Goal: Task Accomplishment & Management: Manage account settings

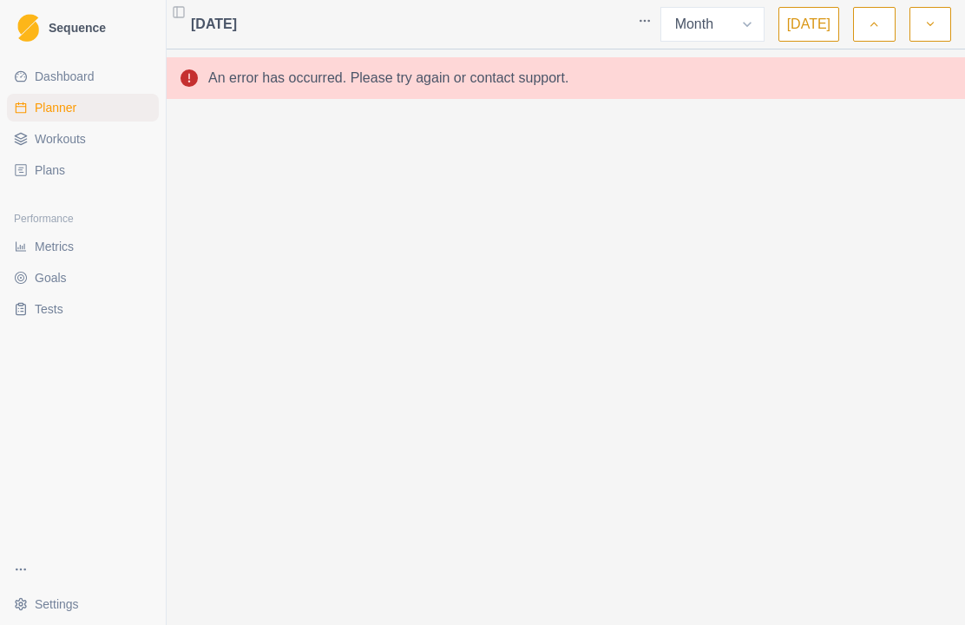
select select "month"
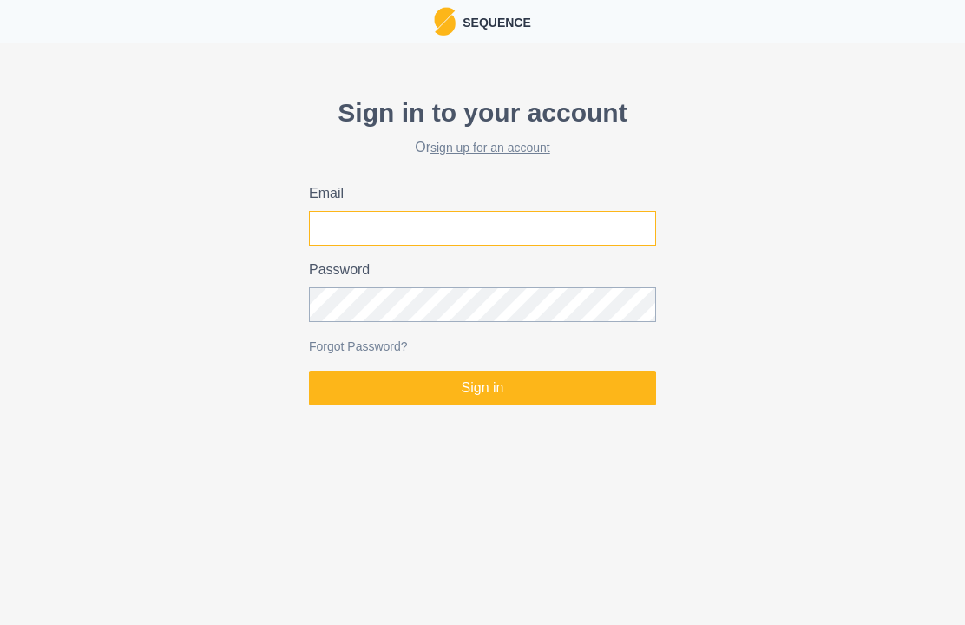
click at [612, 239] on input "Email" at bounding box center [482, 228] width 347 height 35
type input "[EMAIL_ADDRESS][DOMAIN_NAME]"
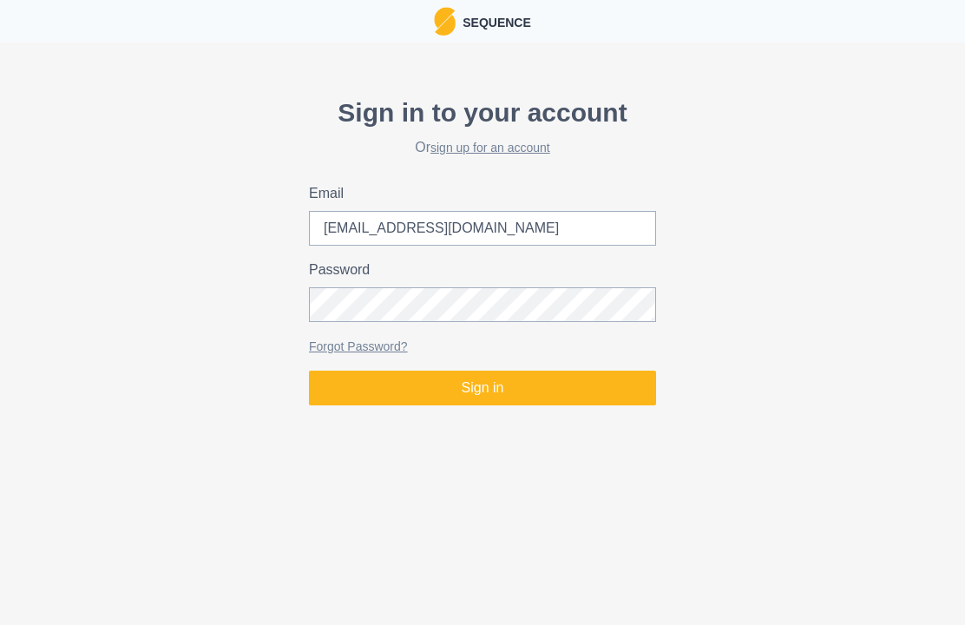
click at [482, 388] on button "Sign in" at bounding box center [482, 387] width 347 height 35
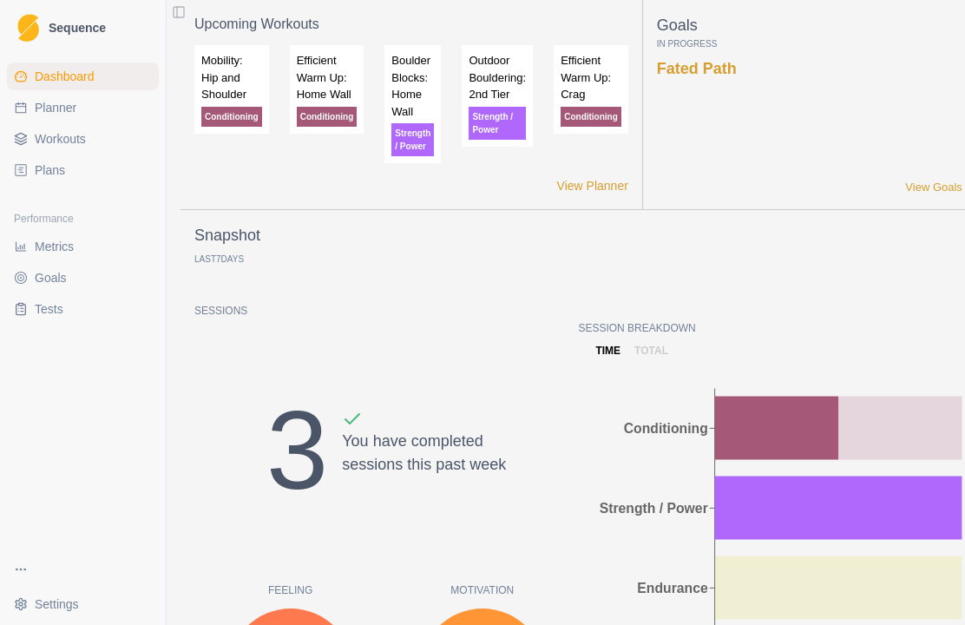
click at [58, 110] on span "Planner" at bounding box center [56, 107] width 42 height 17
select select "month"
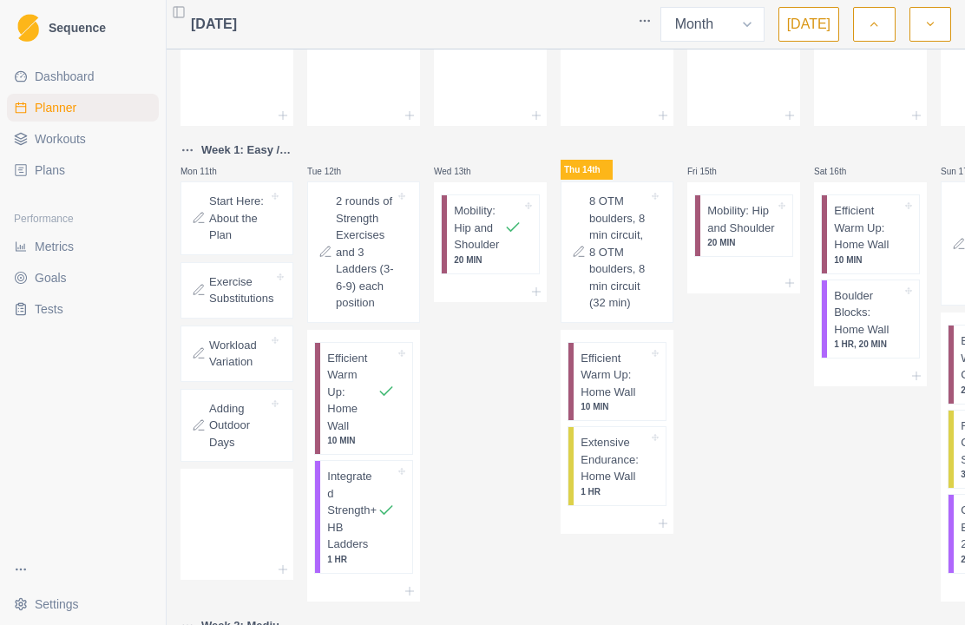
scroll to position [251, 0]
click at [620, 403] on p "Efficient Warm Up: Home Wall" at bounding box center [614, 376] width 68 height 51
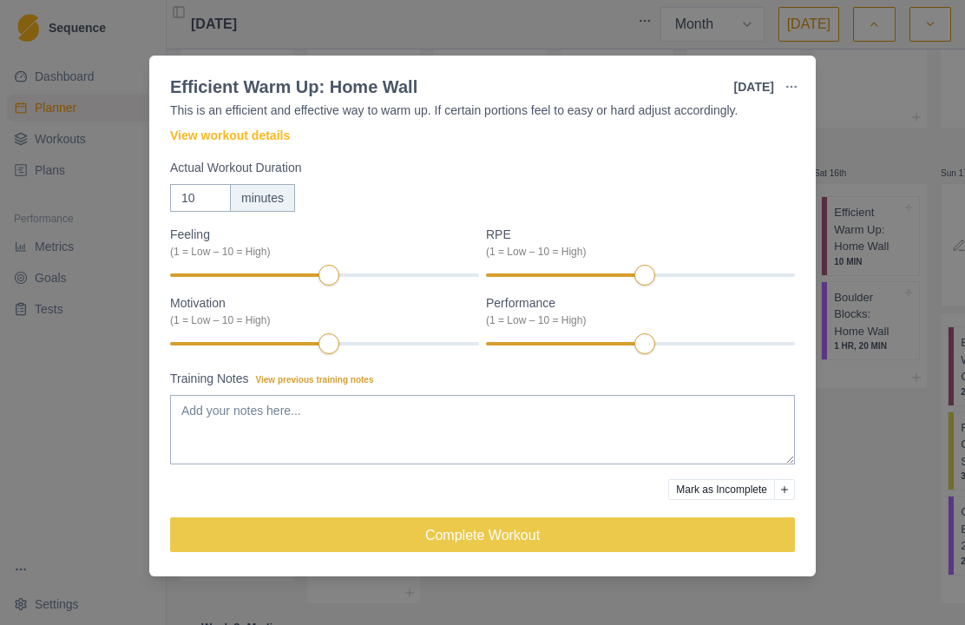
scroll to position [56, 0]
click at [650, 541] on button "Complete Workout" at bounding box center [482, 534] width 625 height 35
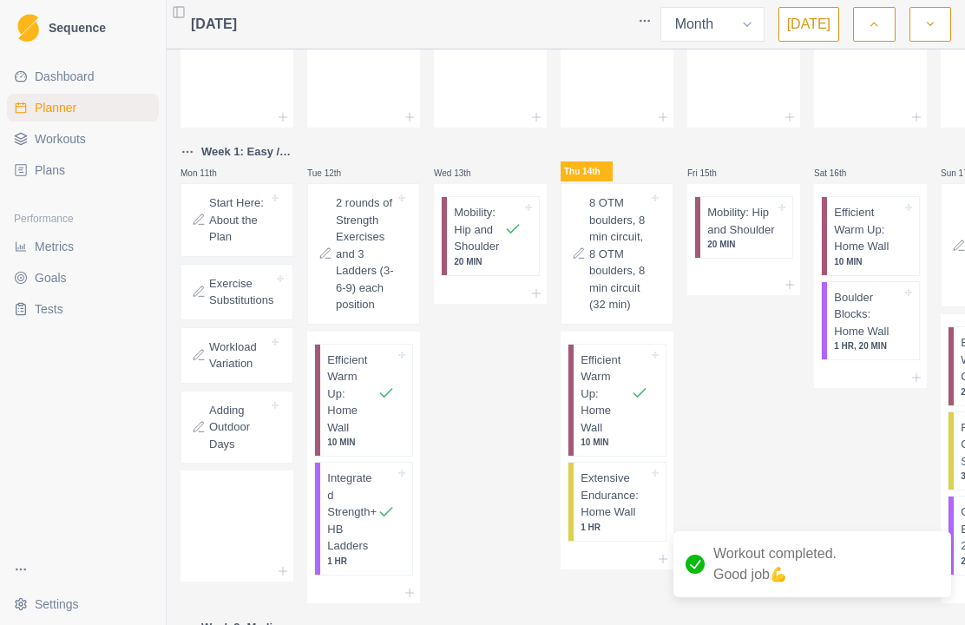
click at [627, 521] on p "Extensive Endurance: Home Wall" at bounding box center [614, 494] width 68 height 51
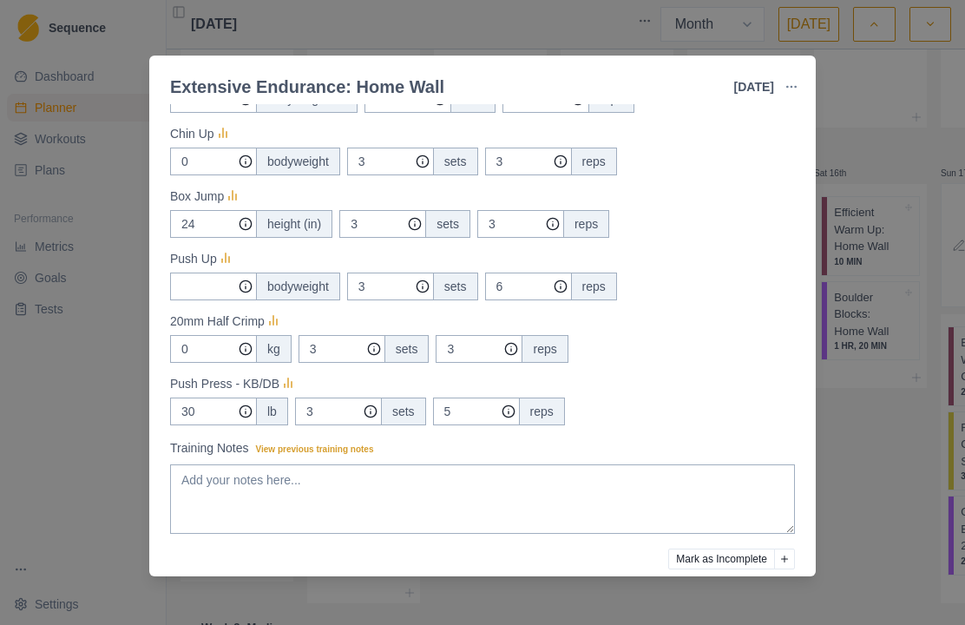
scroll to position [465, 0]
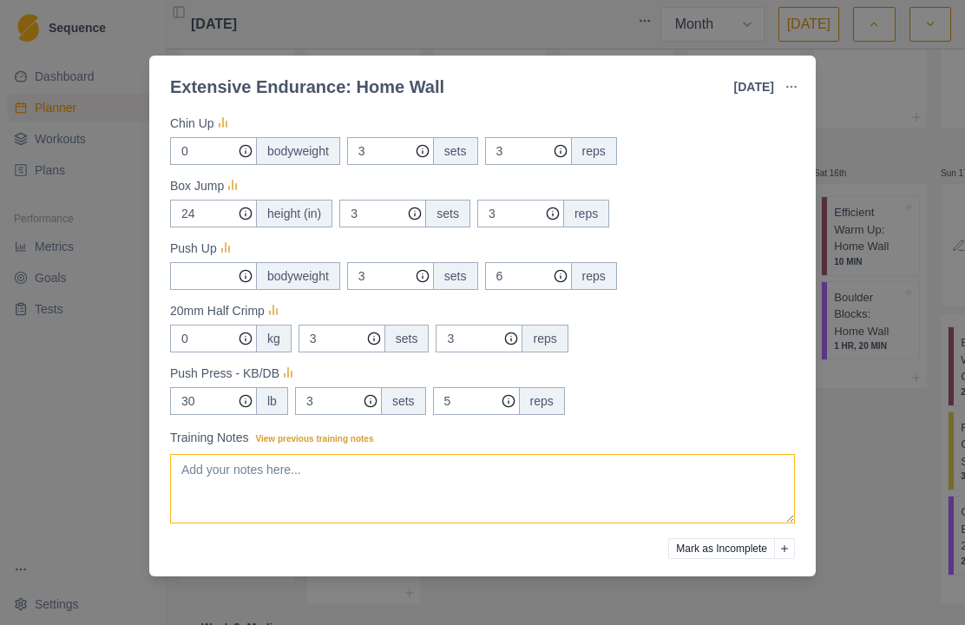
click at [652, 467] on textarea "Training Notes View previous training notes" at bounding box center [482, 488] width 625 height 69
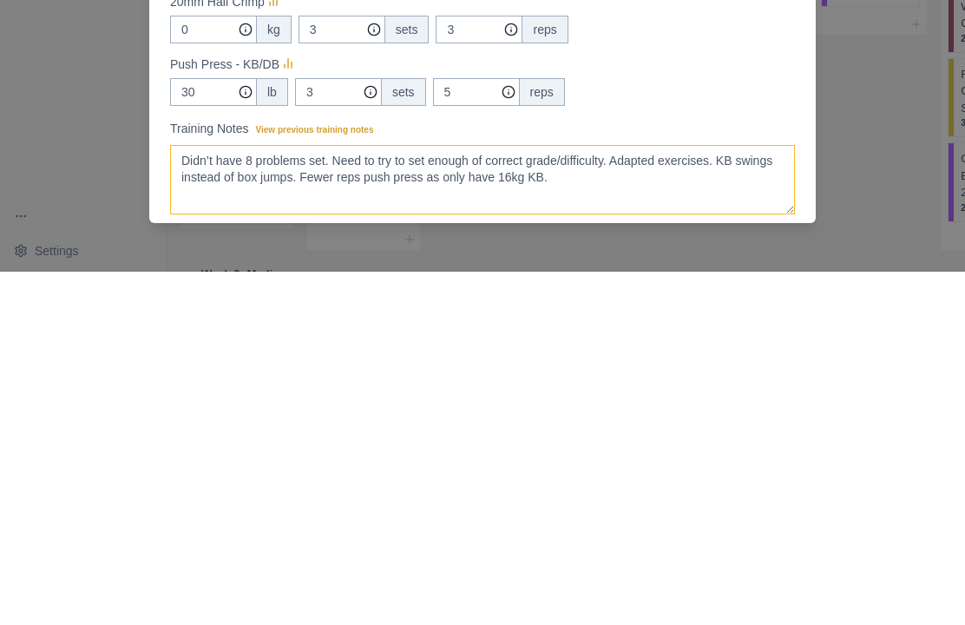
scroll to position [420, 0]
type textarea "Didn’t have 8 problems set. Need to try to set enough of correct grade/difficul…"
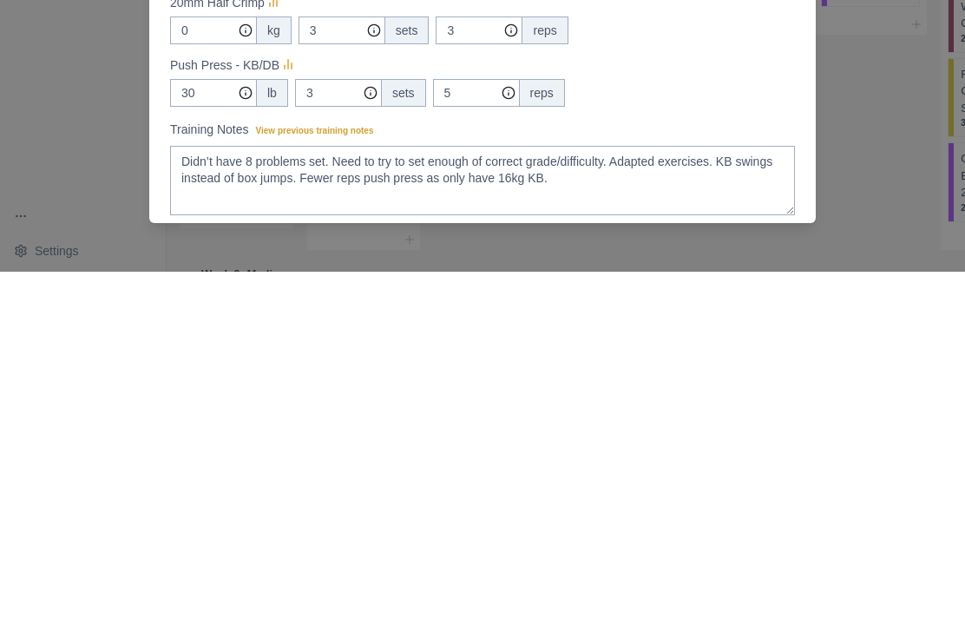
scroll to position [60, 0]
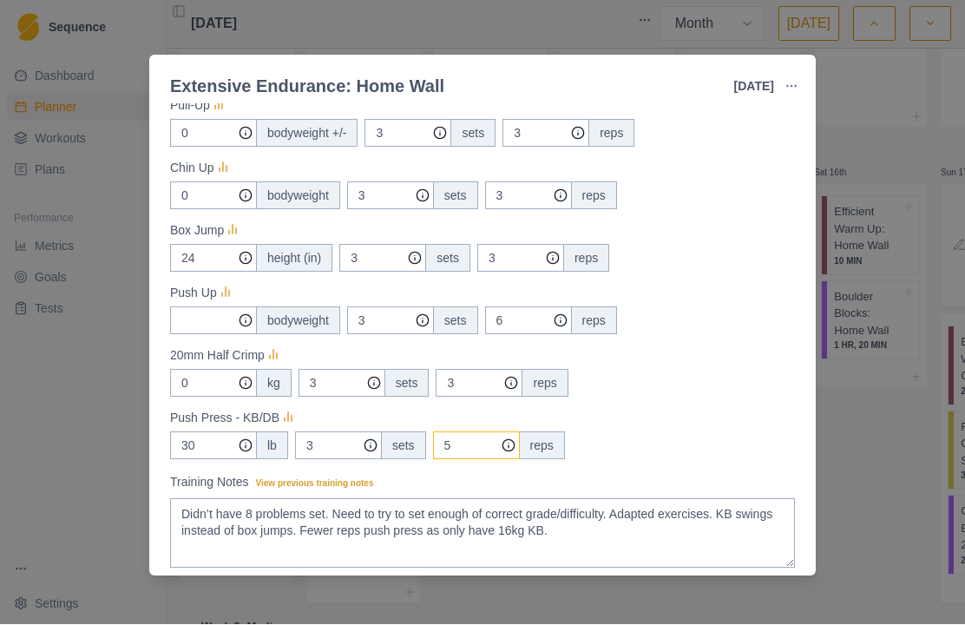
click at [474, 85] on input "5" at bounding box center [509, 71] width 87 height 28
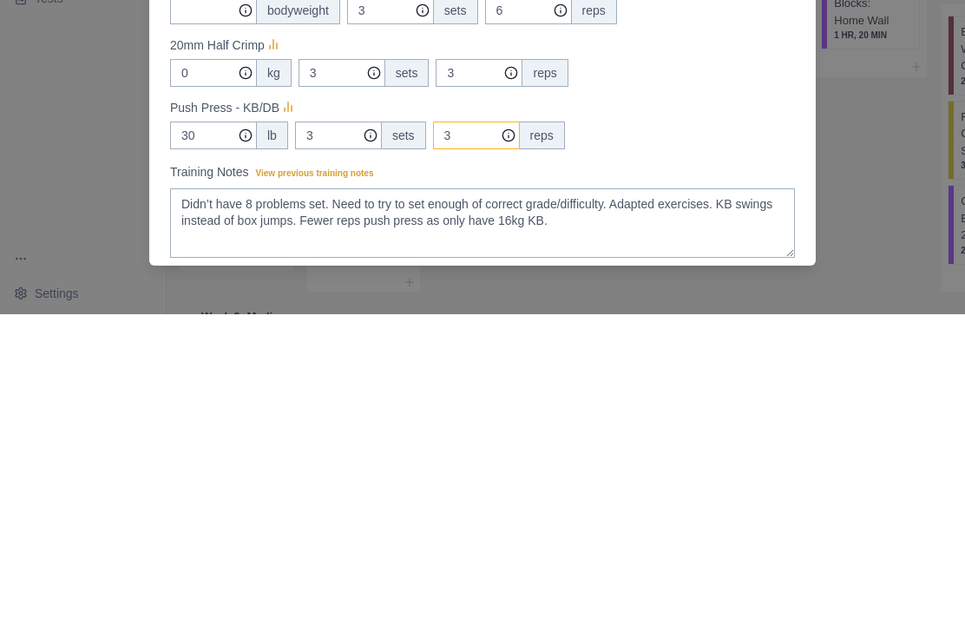
type input "3"
click at [215, 85] on input "30" at bounding box center [213, 71] width 87 height 28
type input "35"
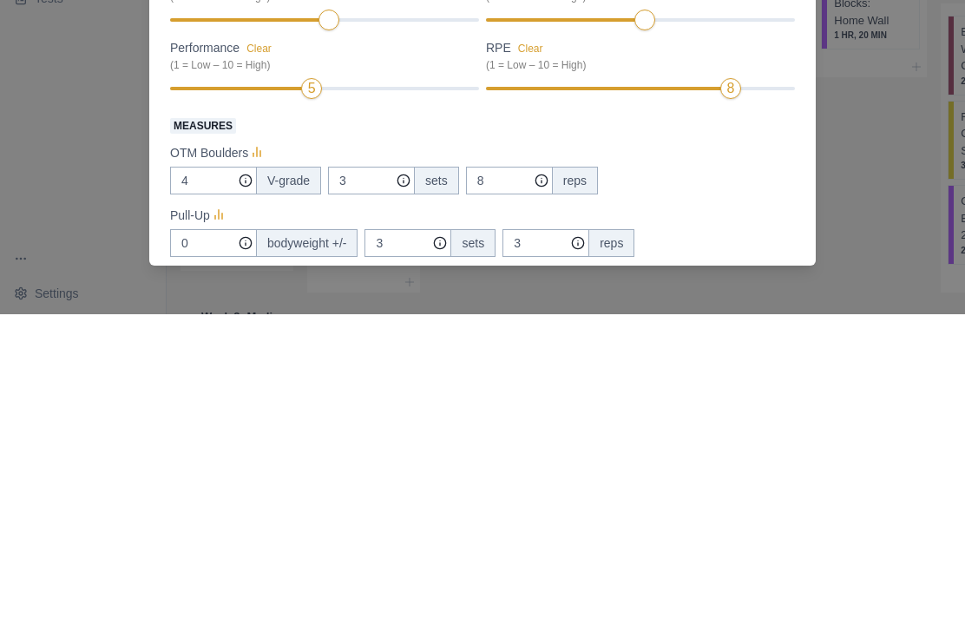
scroll to position [0, 0]
click at [908, 179] on div "Extensive Endurance: Home Wall [DATE] Link To Goal View Workout Metrics Edit Or…" at bounding box center [482, 312] width 965 height 625
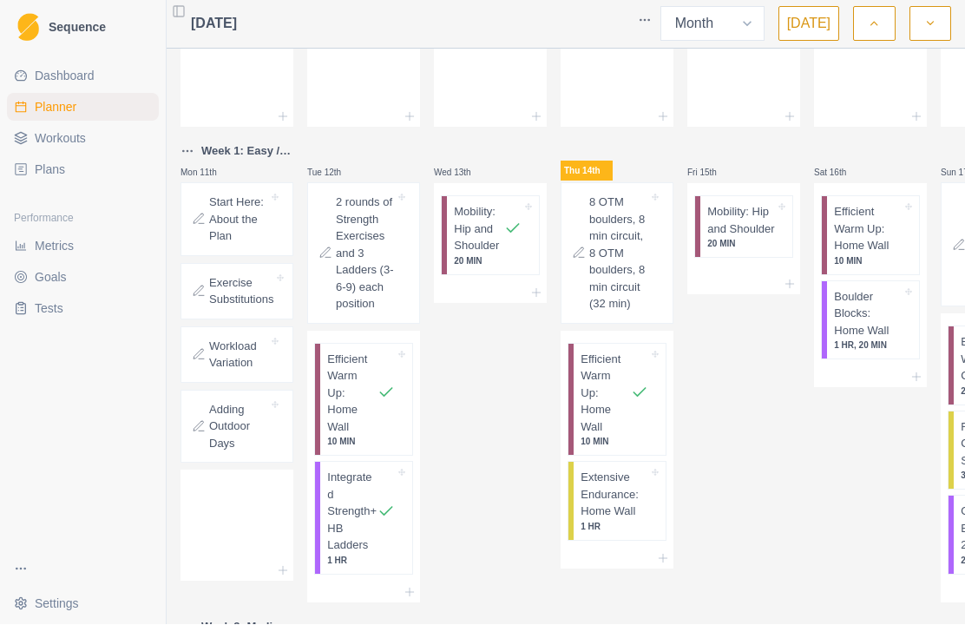
click at [621, 476] on p "Extensive Endurance: Home Wall" at bounding box center [614, 494] width 68 height 51
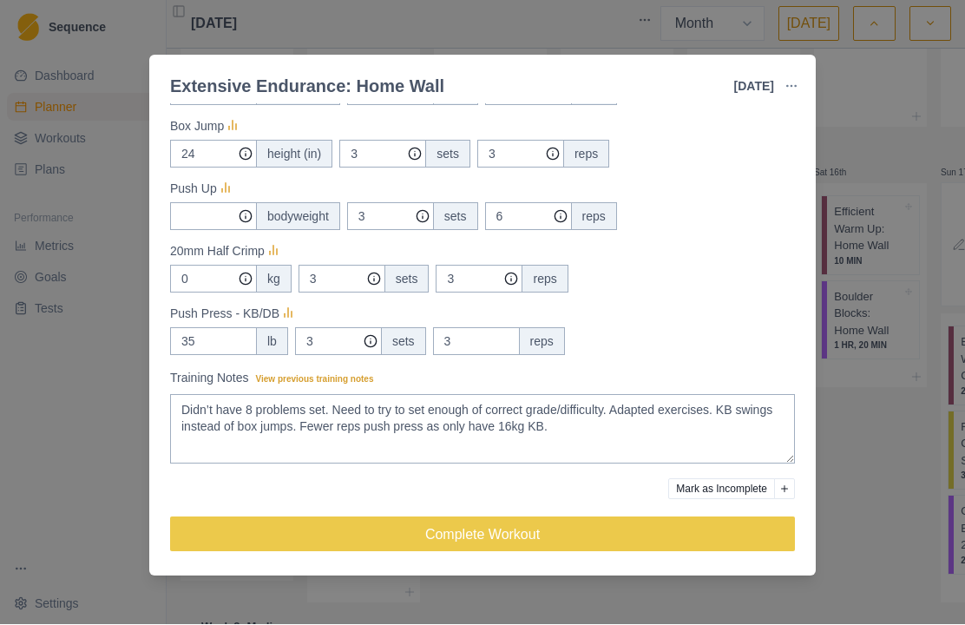
scroll to position [525, 0]
click at [667, 530] on button "Complete Workout" at bounding box center [482, 534] width 625 height 35
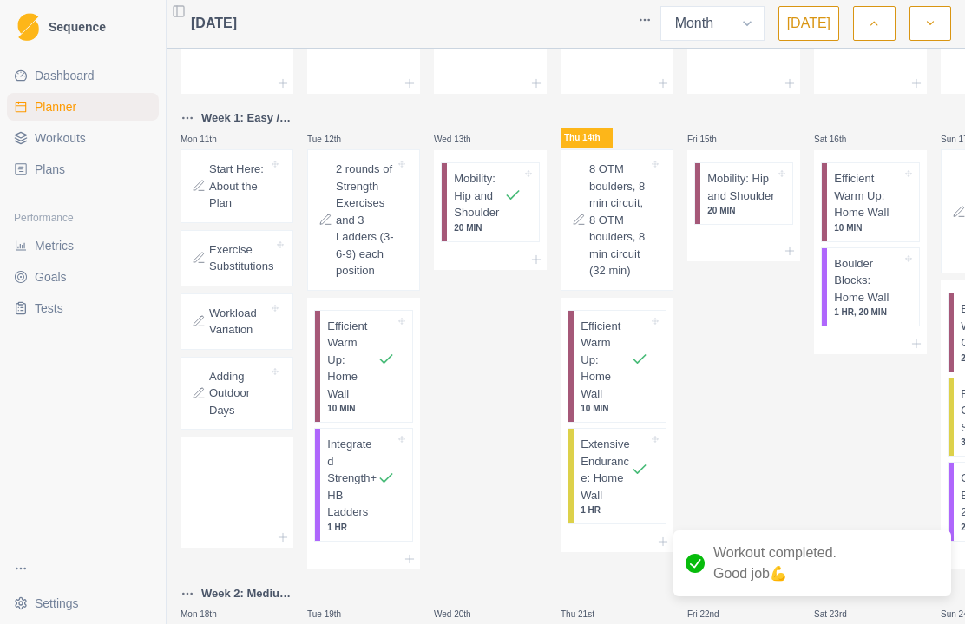
scroll to position [288, 0]
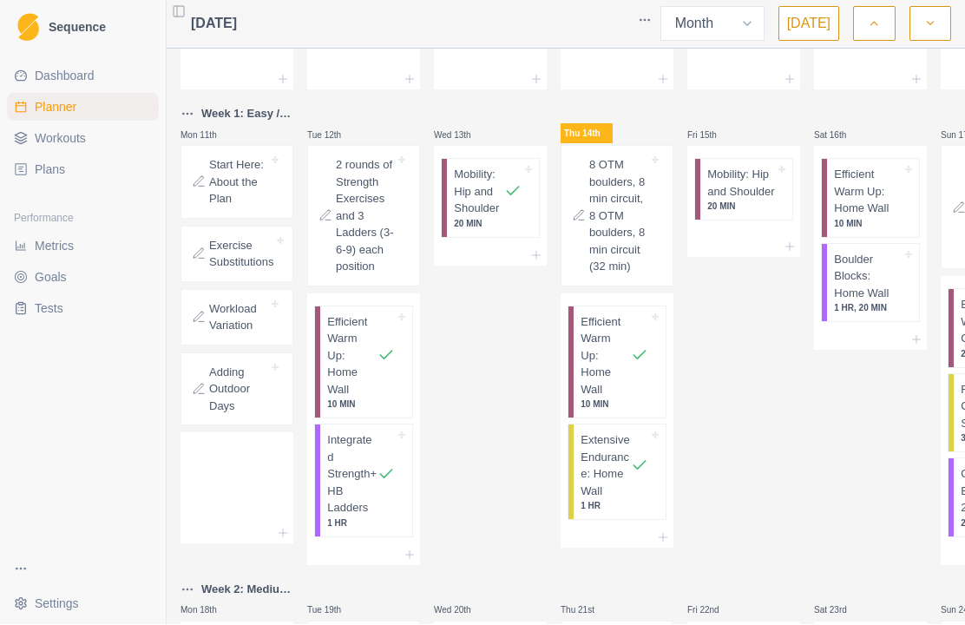
click at [890, 252] on p "Boulder Blocks: Home Wall" at bounding box center [868, 277] width 68 height 51
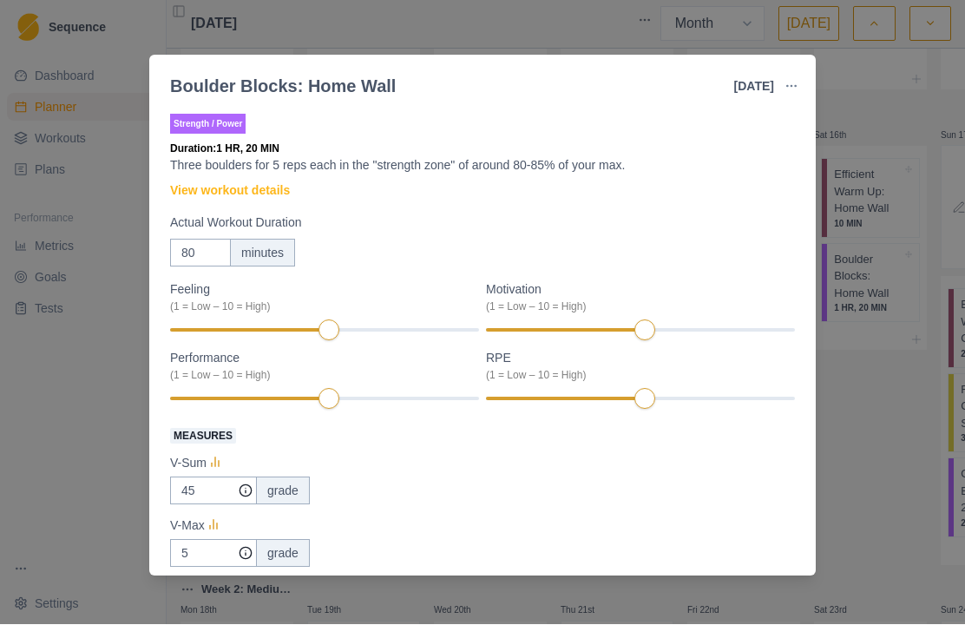
click at [245, 199] on link "View workout details" at bounding box center [230, 191] width 120 height 18
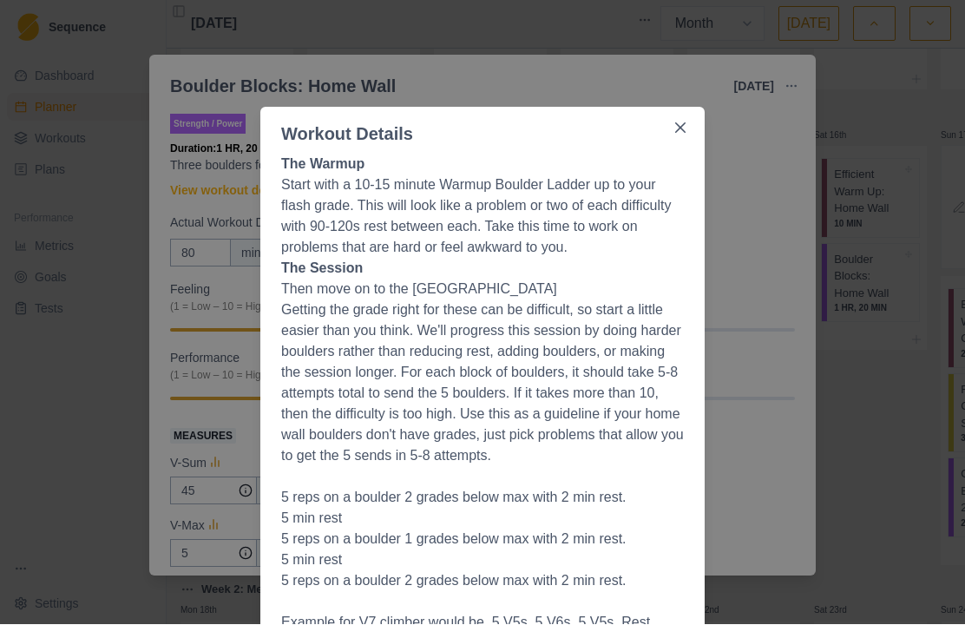
scroll to position [0, 0]
click at [669, 137] on button "Close" at bounding box center [680, 129] width 28 height 28
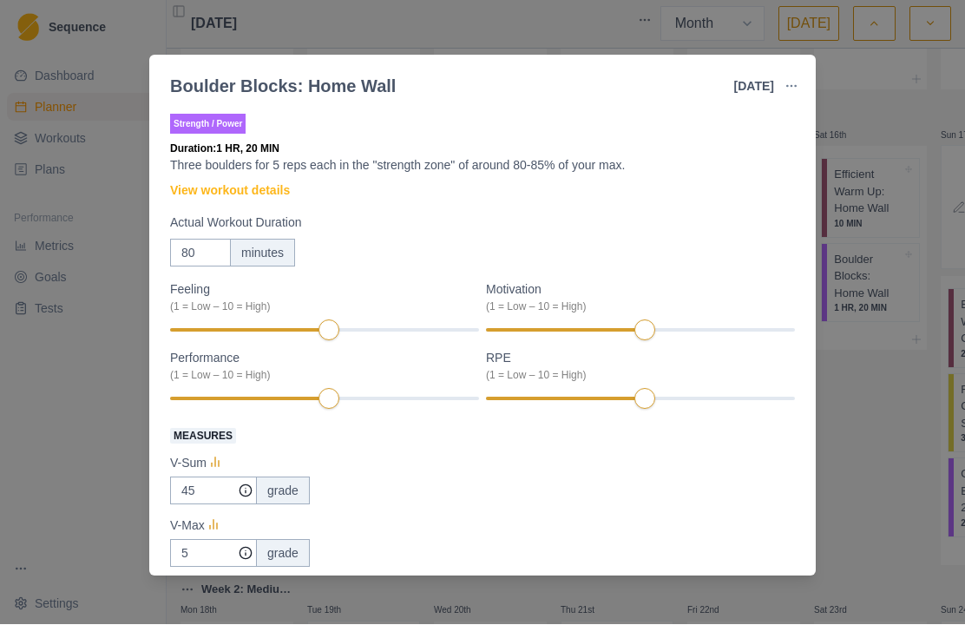
click at [893, 299] on div "Boulder Blocks: Home Wall [DATE] Link To Goal View Workout Metrics Edit Origina…" at bounding box center [482, 312] width 965 height 625
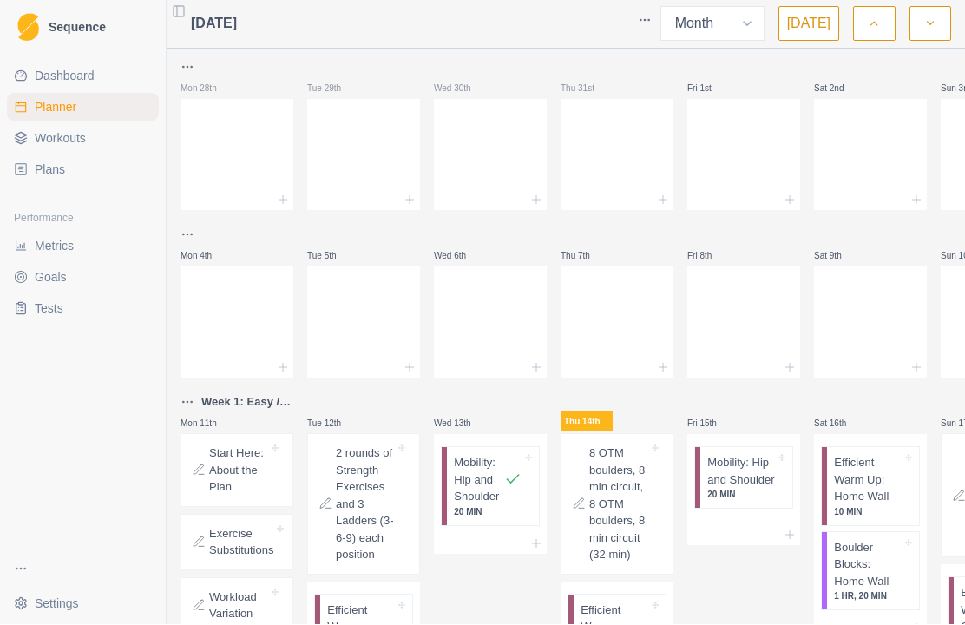
click at [882, 540] on p "Boulder Blocks: Home Wall" at bounding box center [868, 565] width 68 height 51
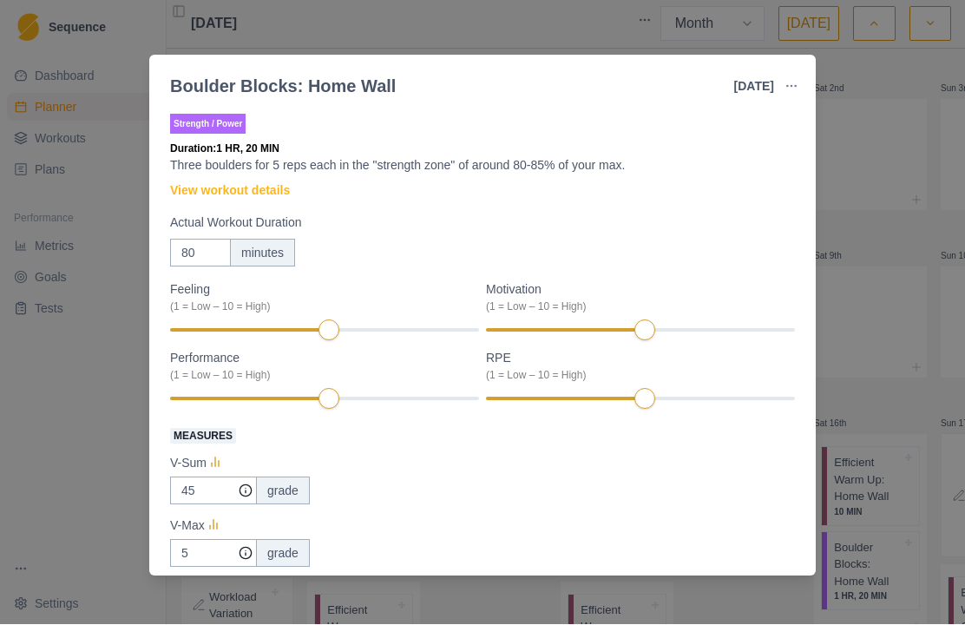
click at [210, 189] on link "View workout details" at bounding box center [230, 191] width 120 height 18
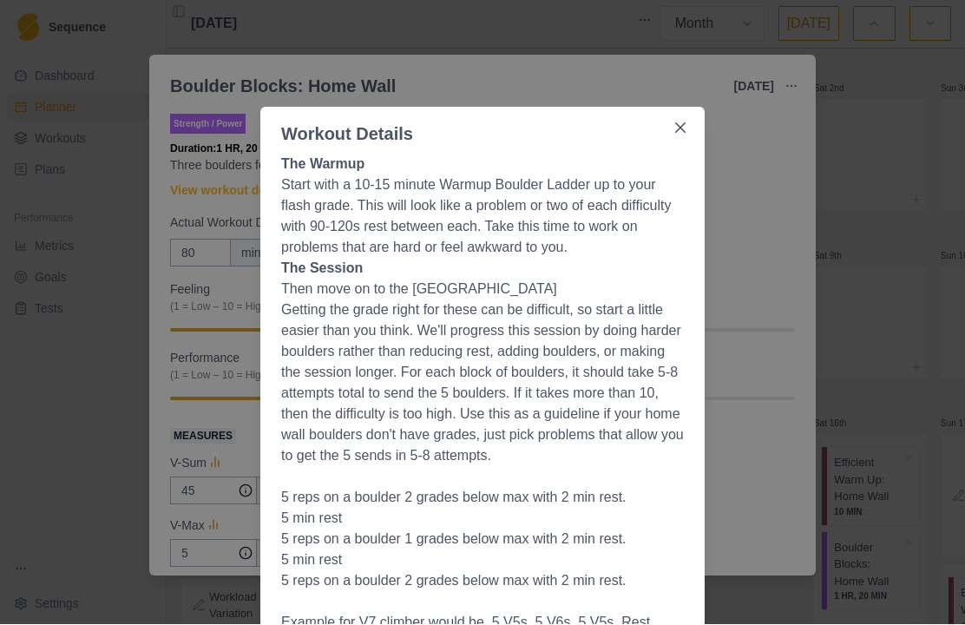
click at [847, 300] on div "Workout Details The Warmup Start with a 10-15 minute Warmup Boulder Ladder up t…" at bounding box center [482, 312] width 965 height 625
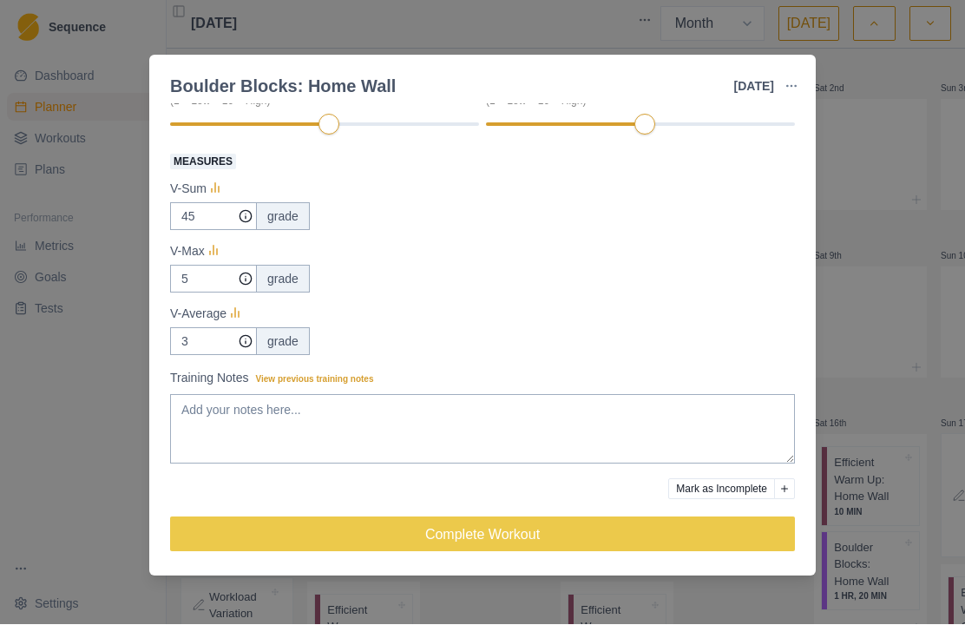
scroll to position [275, 0]
click at [89, 174] on div "Boulder Blocks: Home Wall [DATE] Link To Goal View Workout Metrics Edit Origina…" at bounding box center [482, 312] width 965 height 625
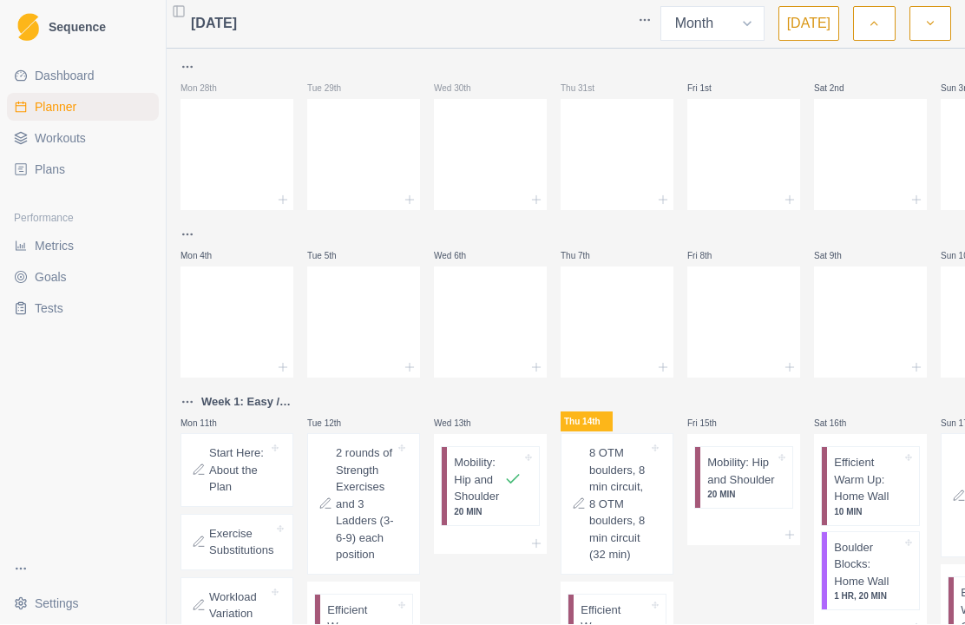
click at [96, 342] on div "Dashboard Planner Workouts Plans Performance Metrics Goals Tests" at bounding box center [83, 302] width 166 height 493
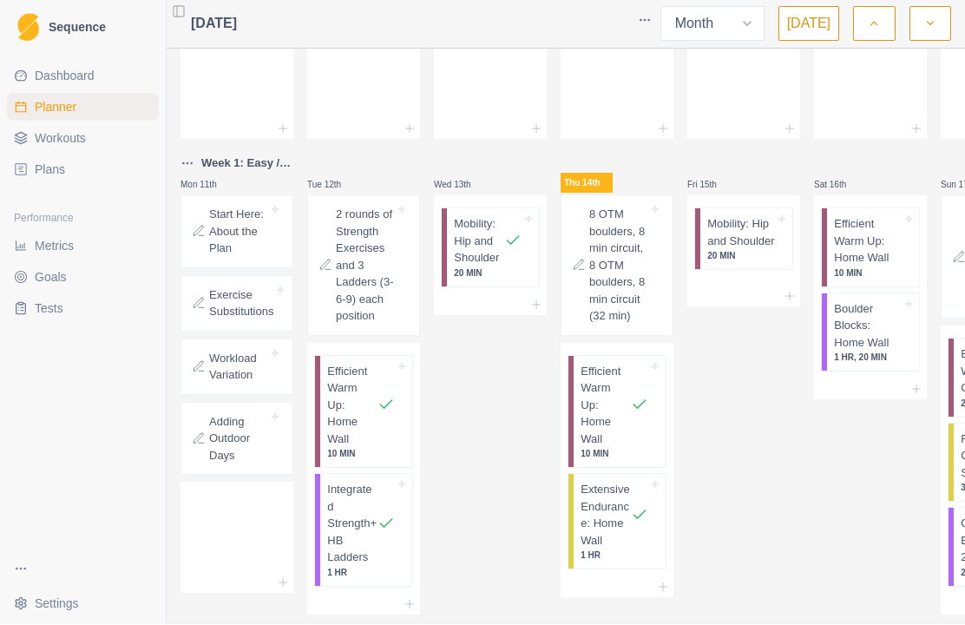
scroll to position [238, 0]
click at [616, 381] on p "Efficient Warm Up: Home Wall" at bounding box center [605, 406] width 50 height 85
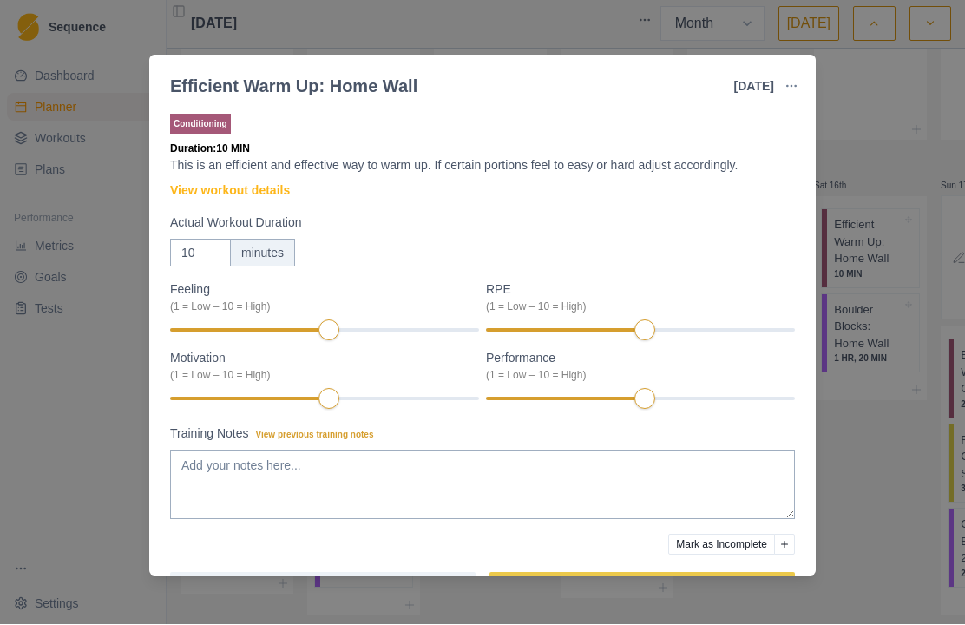
click at [272, 189] on link "View workout details" at bounding box center [230, 191] width 120 height 18
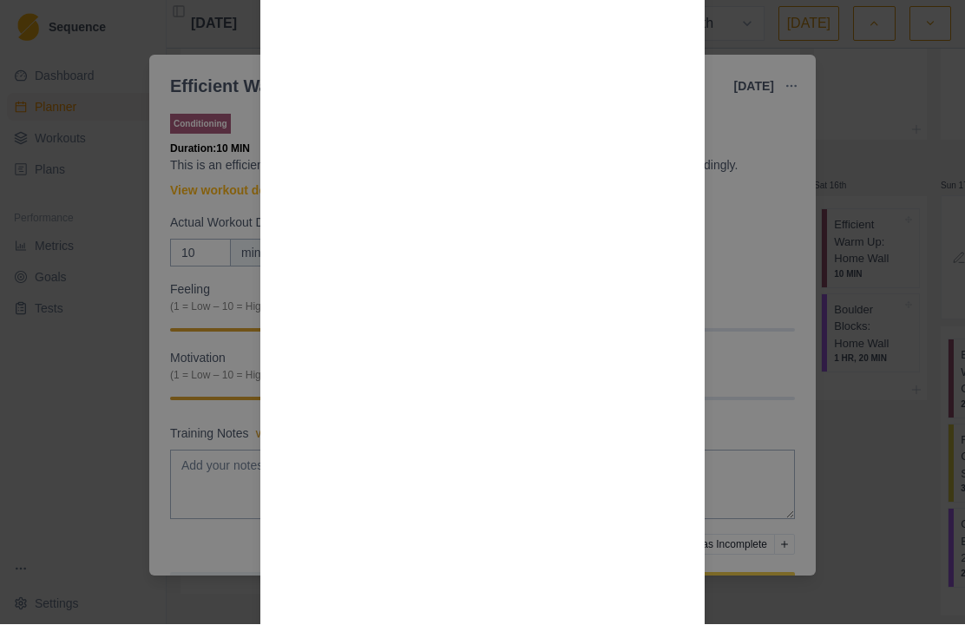
scroll to position [485, 0]
click at [840, 239] on div "Workout Details Step 1 : Large Rung hang, 10 sec on 10 sec off x7 (no need to u…" at bounding box center [482, 312] width 965 height 625
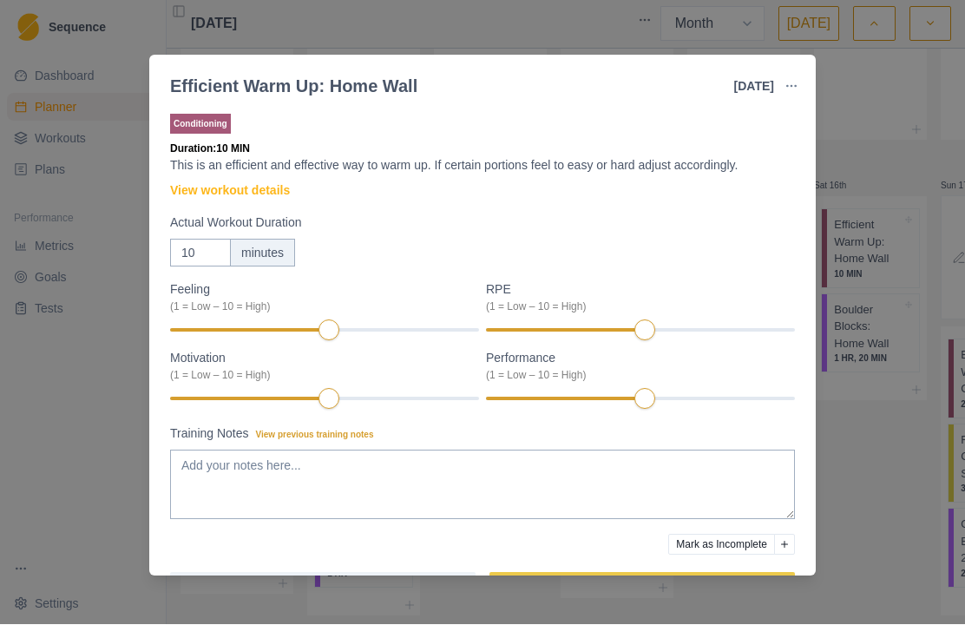
click at [843, 236] on div "Efficient Warm Up: Home Wall [DATE] Link To Goal View Workout Metrics Edit Orig…" at bounding box center [482, 312] width 965 height 625
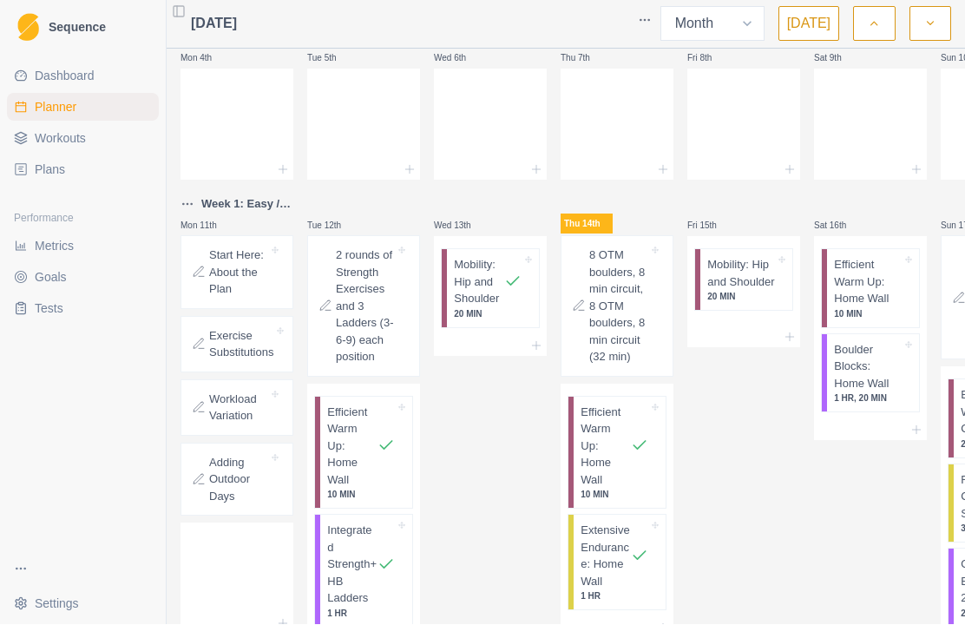
scroll to position [199, 0]
click at [51, 77] on span "Dashboard" at bounding box center [65, 76] width 60 height 17
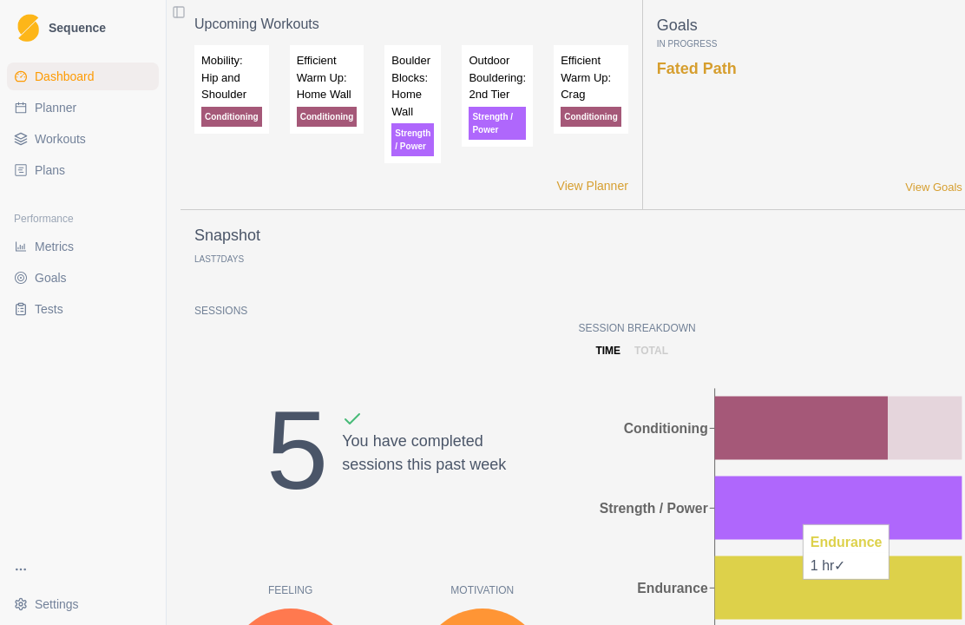
click at [56, 102] on span "Planner" at bounding box center [56, 107] width 42 height 17
select select "month"
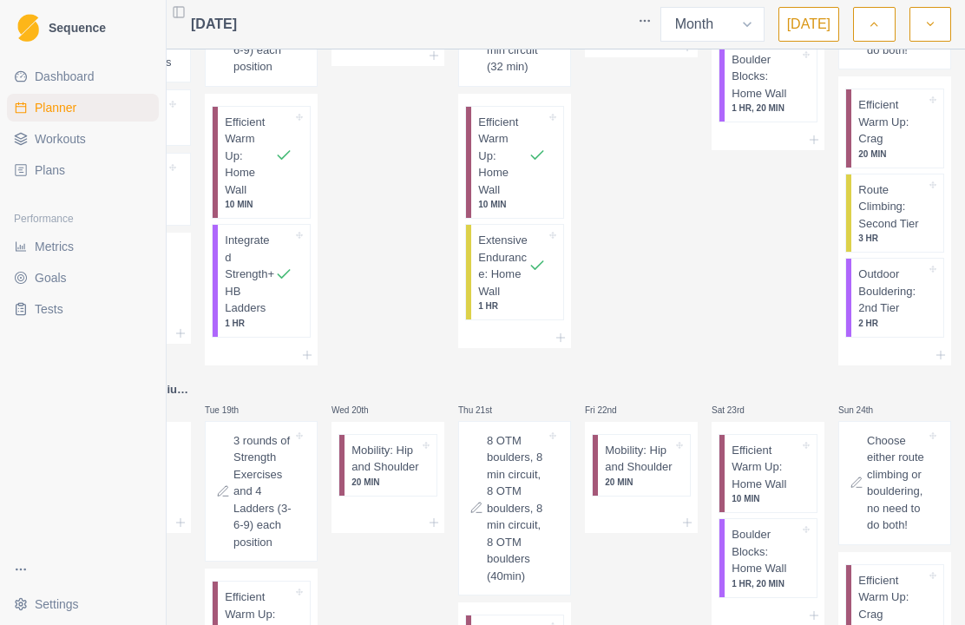
scroll to position [460, 0]
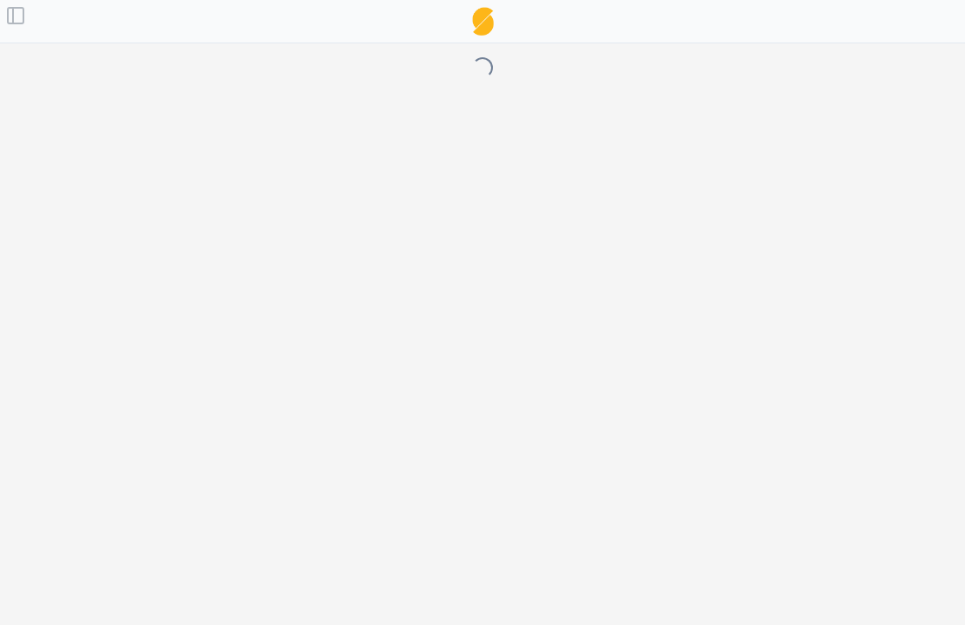
select select "month"
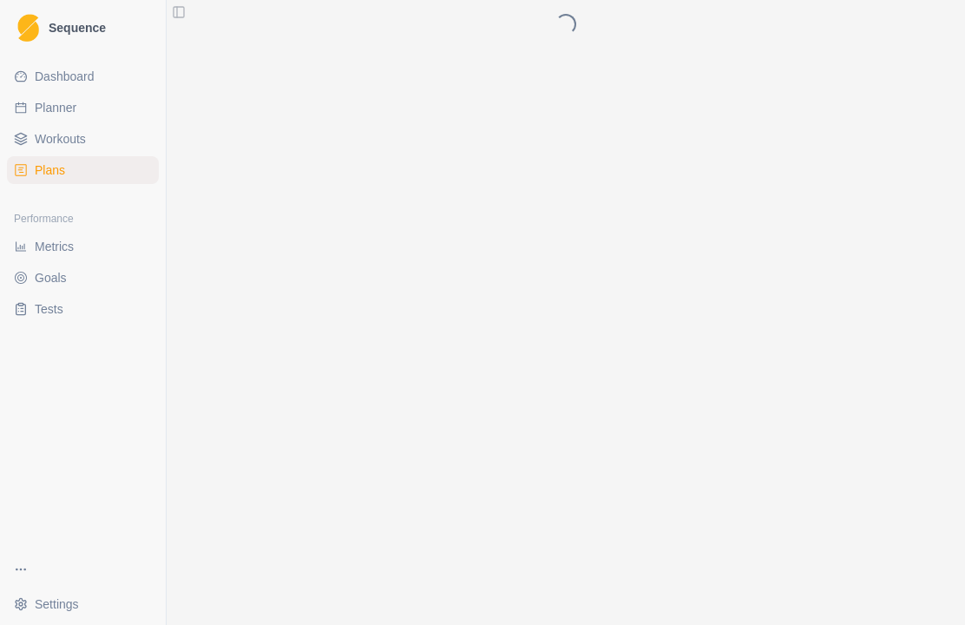
scroll to position [61, 0]
